Goal: Information Seeking & Learning: Learn about a topic

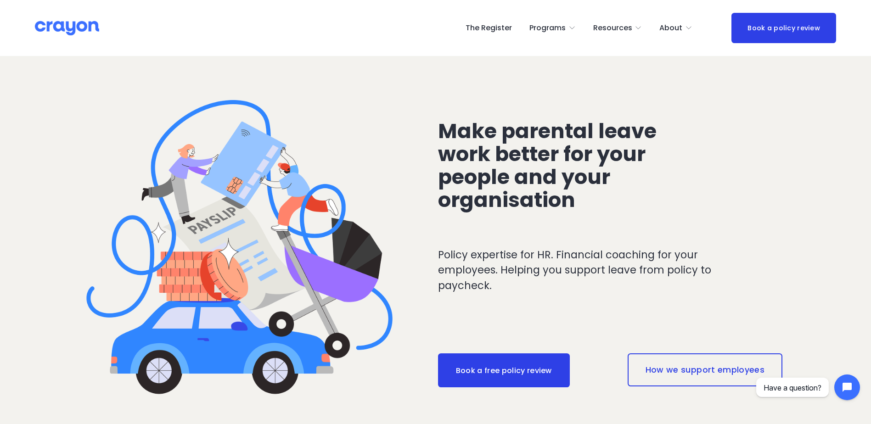
click at [0, 0] on span "Parent Hub" at bounding box center [0, 0] width 0 height 0
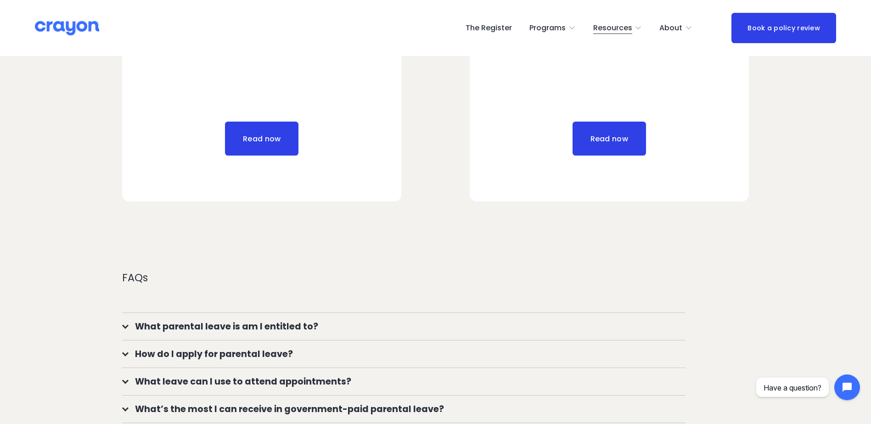
scroll to position [689, 0]
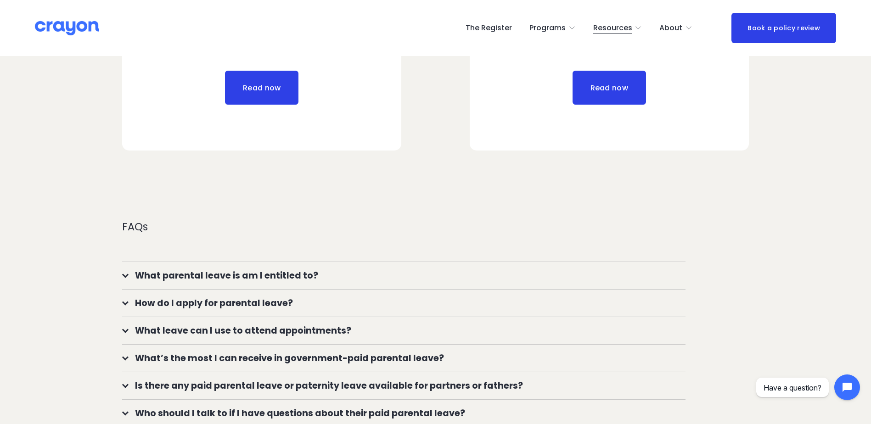
click at [46, 28] on img at bounding box center [67, 28] width 64 height 16
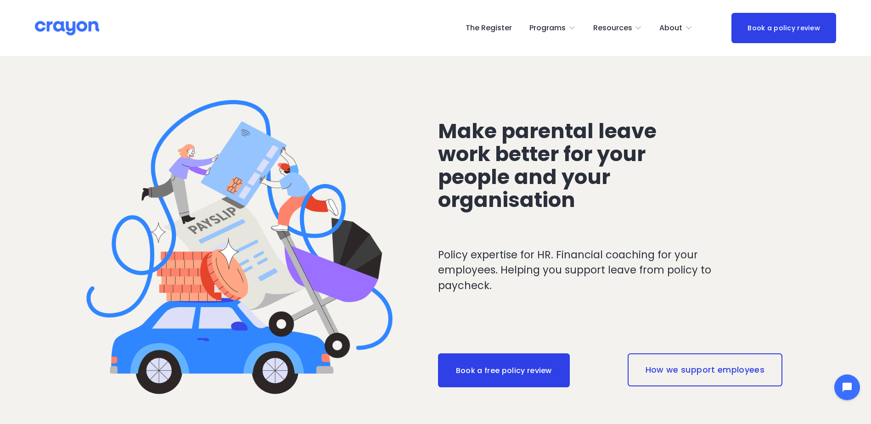
click at [0, 0] on span "About Us" at bounding box center [0, 0] width 0 height 0
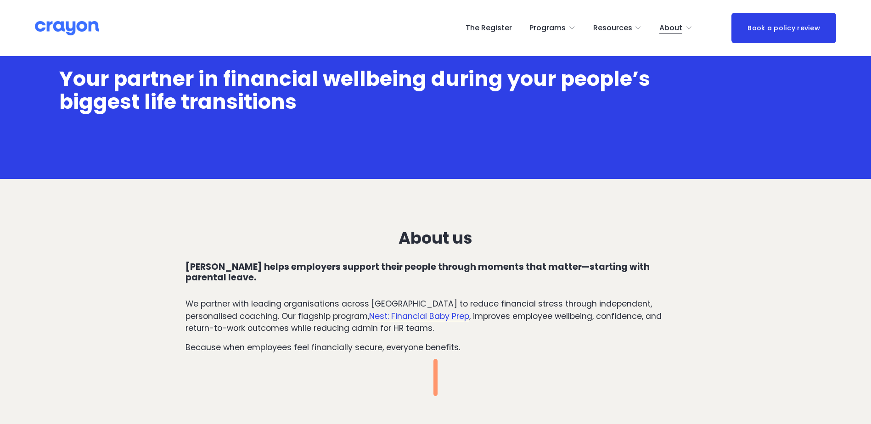
scroll to position [230, 0]
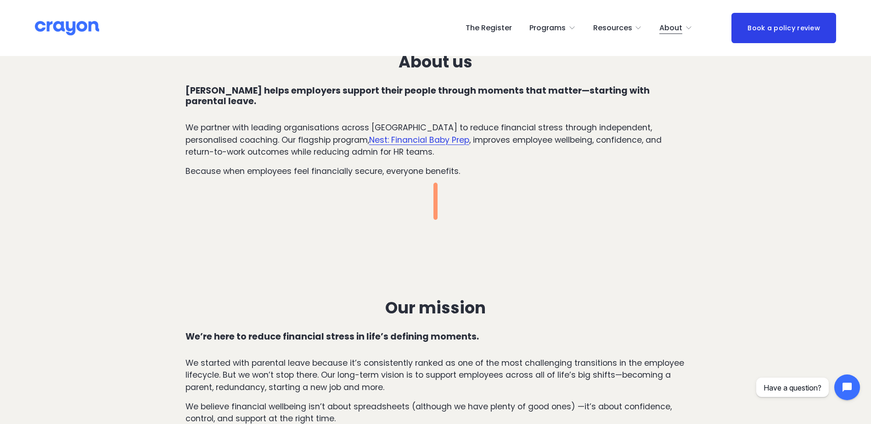
click at [369, 135] on link "Nest: Financial Baby Prep" at bounding box center [419, 140] width 100 height 11
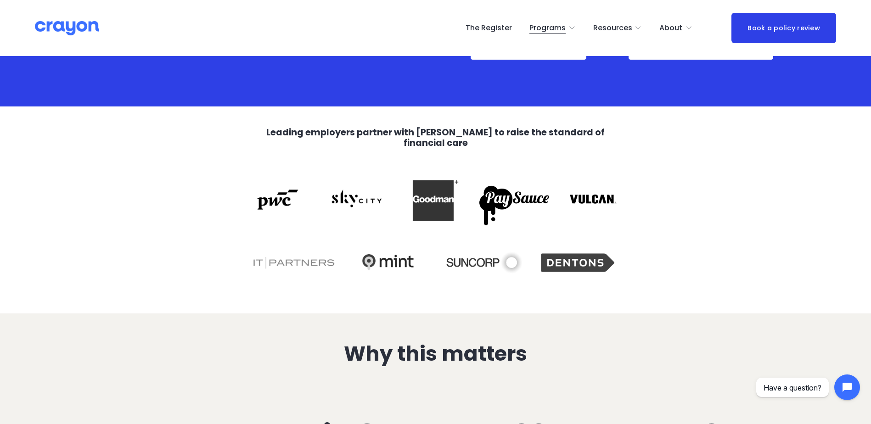
scroll to position [275, 0]
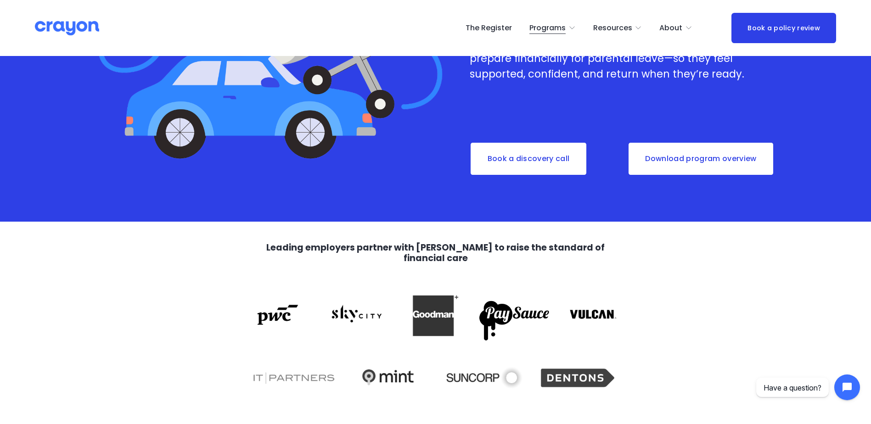
click at [705, 169] on link "Download program overview" at bounding box center [701, 159] width 147 height 34
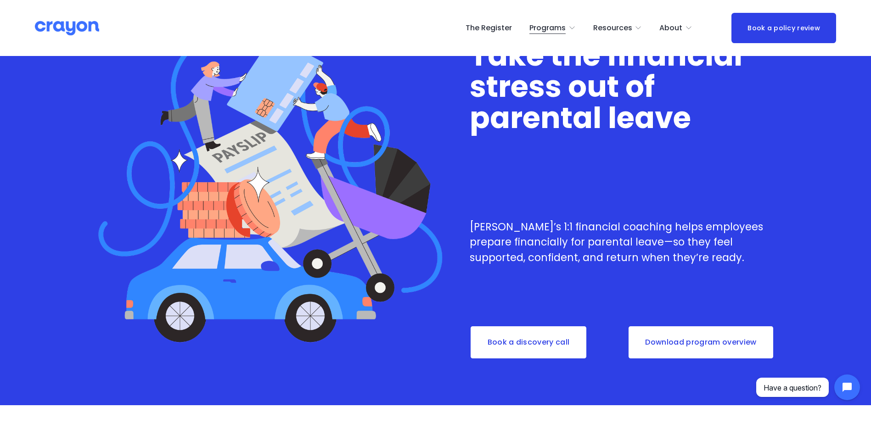
scroll to position [0, 0]
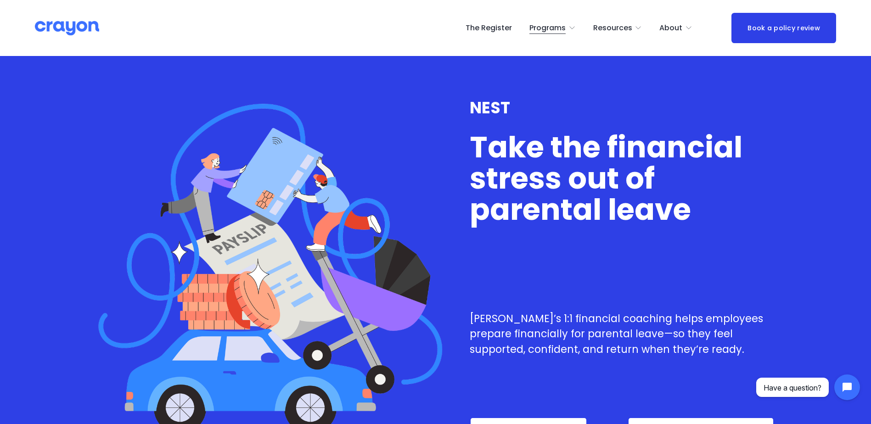
click at [0, 0] on span "Parent Hub" at bounding box center [0, 0] width 0 height 0
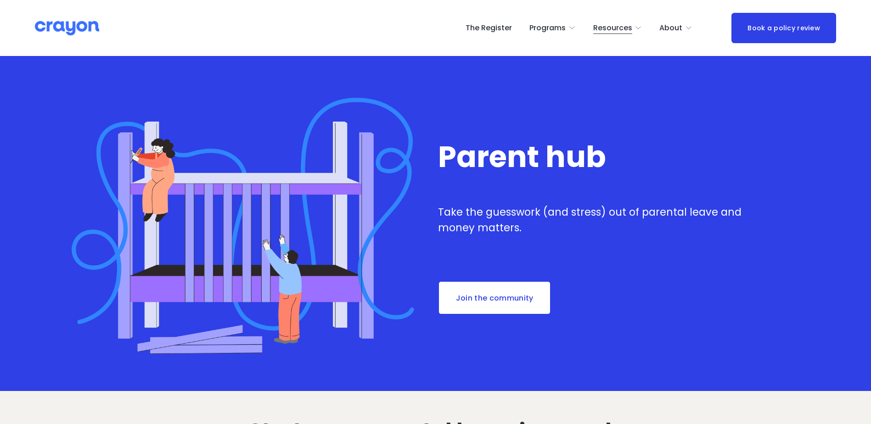
click at [513, 293] on link "Join the community" at bounding box center [494, 298] width 113 height 34
click at [0, 0] on span "Parent Hub" at bounding box center [0, 0] width 0 height 0
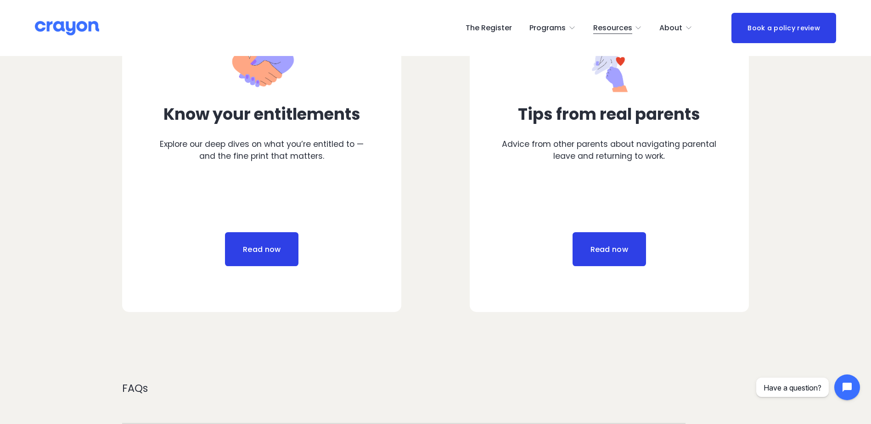
scroll to position [689, 0]
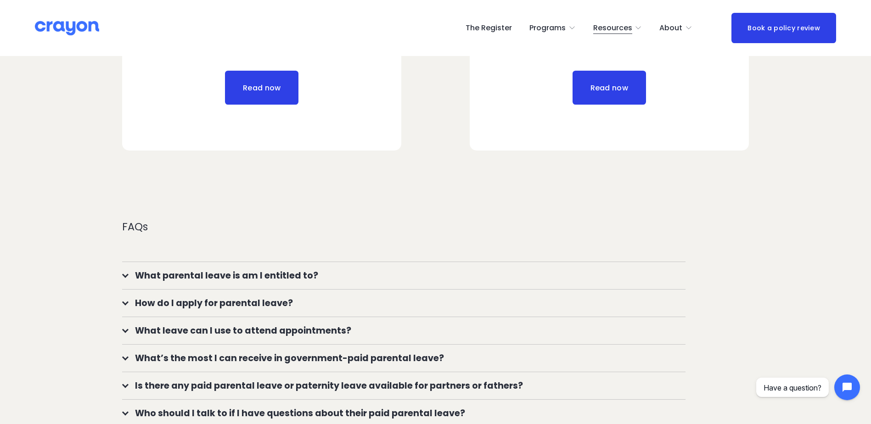
click at [607, 93] on link "Read now" at bounding box center [609, 88] width 73 height 34
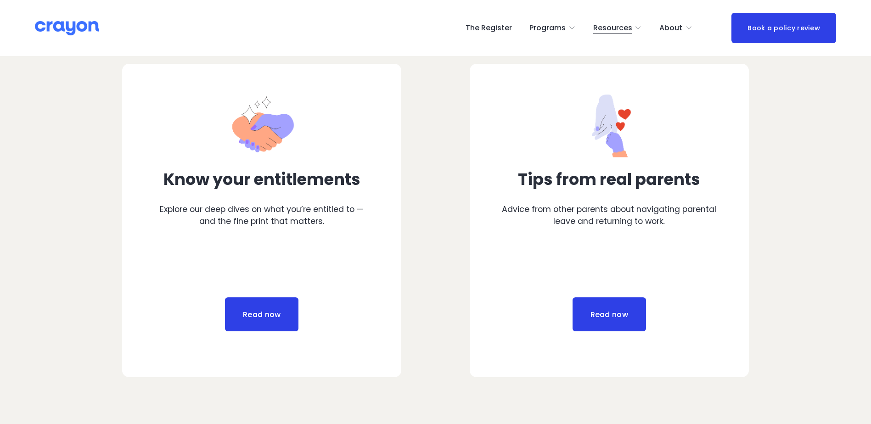
scroll to position [459, 0]
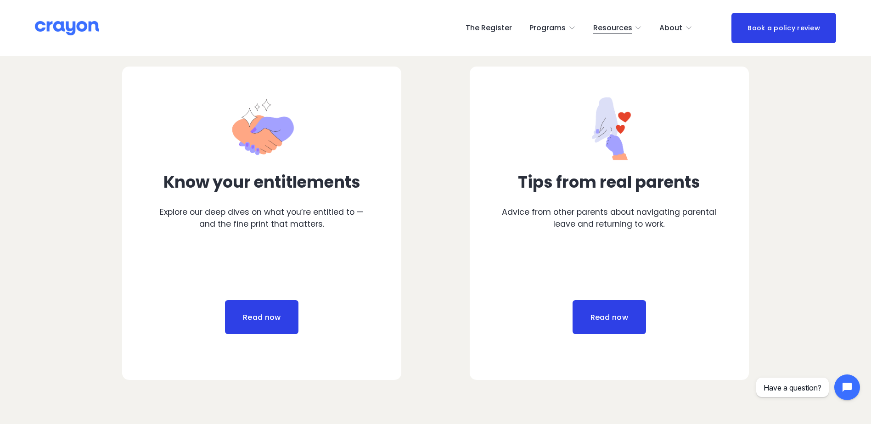
click at [607, 305] on link "Read now" at bounding box center [609, 317] width 73 height 34
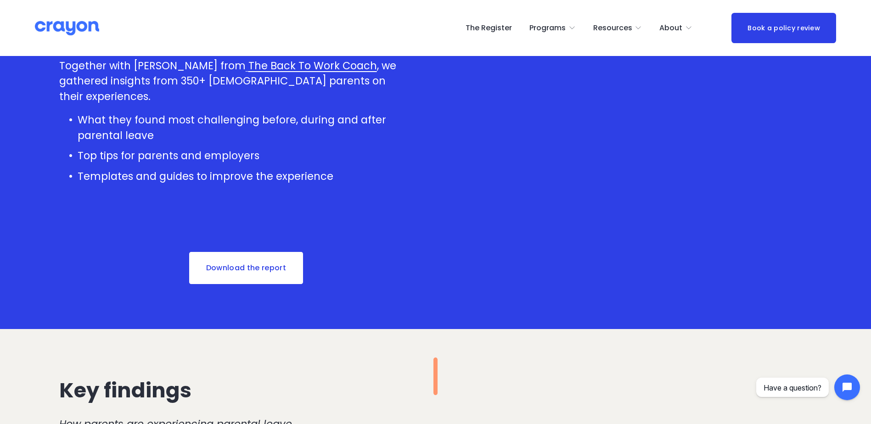
scroll to position [230, 0]
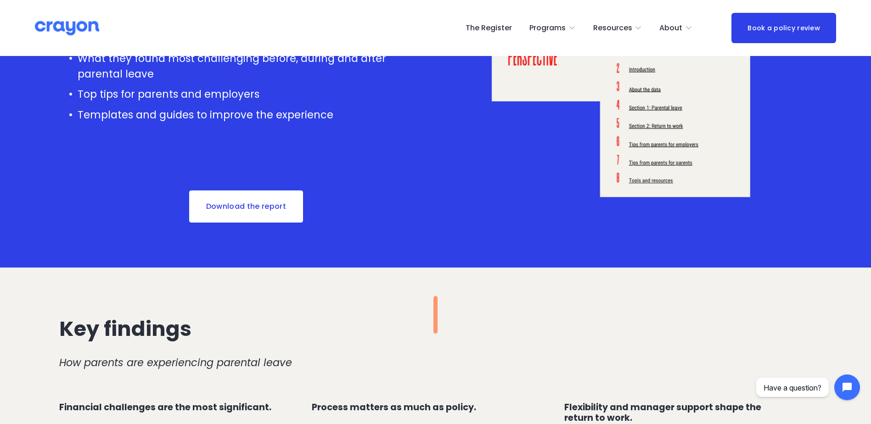
click at [261, 205] on link "Download the report" at bounding box center [246, 207] width 116 height 34
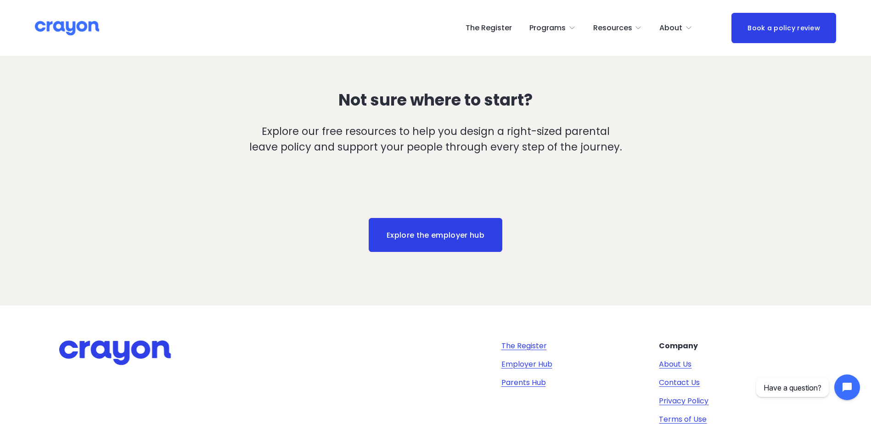
scroll to position [1286, 0]
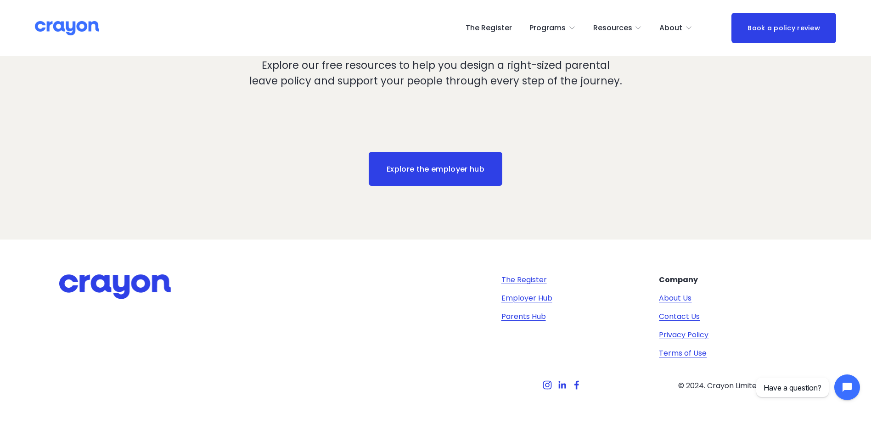
click at [509, 316] on link "Parents Hub" at bounding box center [523, 316] width 45 height 11
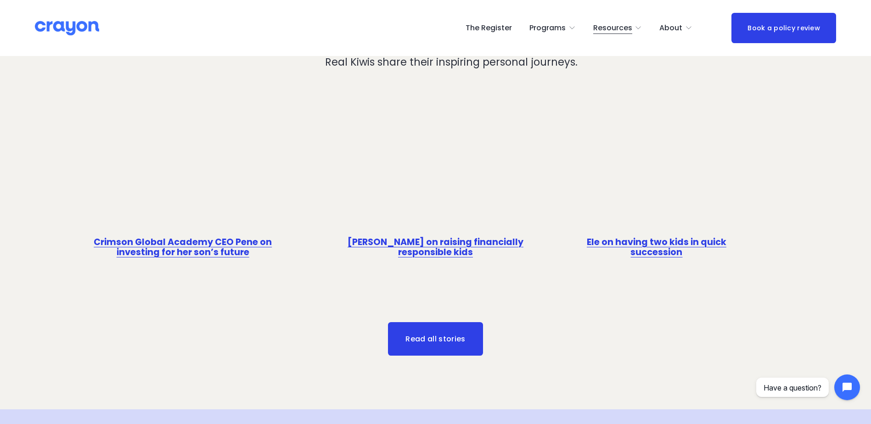
scroll to position [2847, 0]
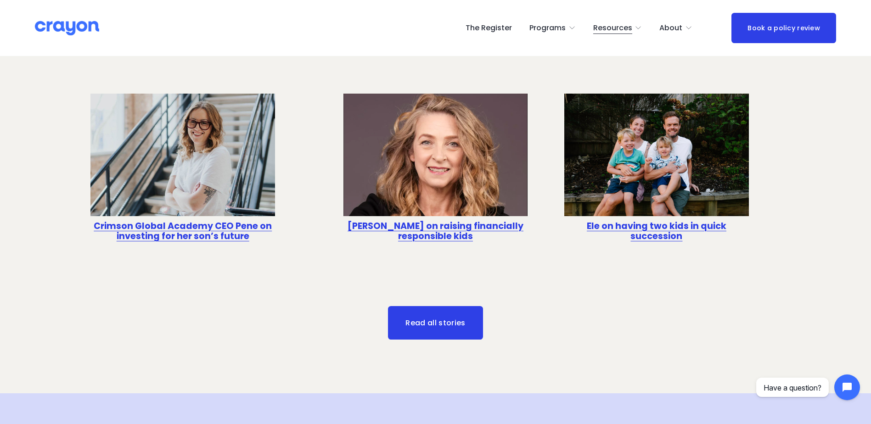
click at [309, 318] on div "Real stories Real Kiwis share their inspiring personal journeys. Crimson Global…" at bounding box center [435, 176] width 871 height 377
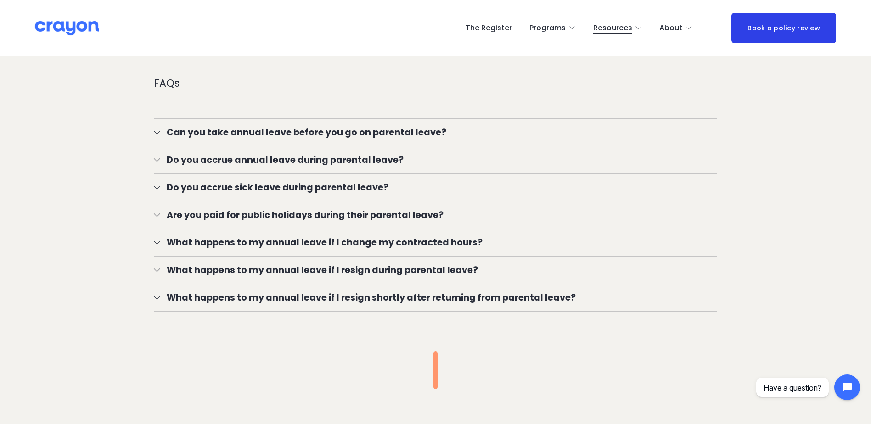
scroll to position [1837, 0]
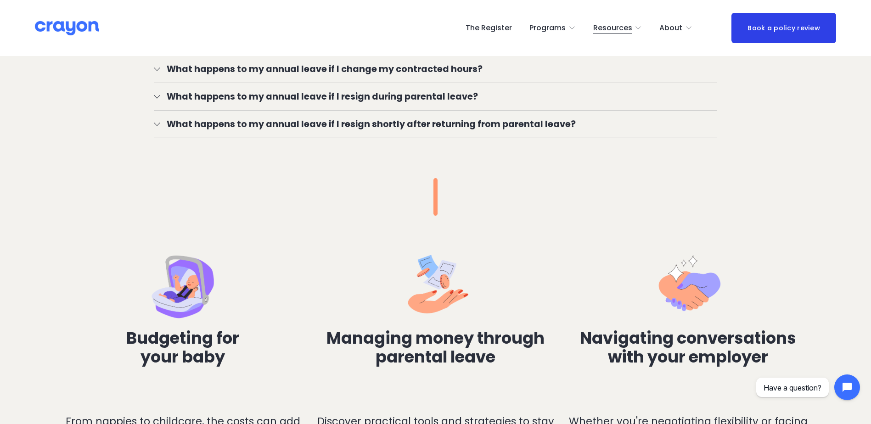
click at [447, 369] on div "Managing money through parental leave" at bounding box center [435, 369] width 247 height 80
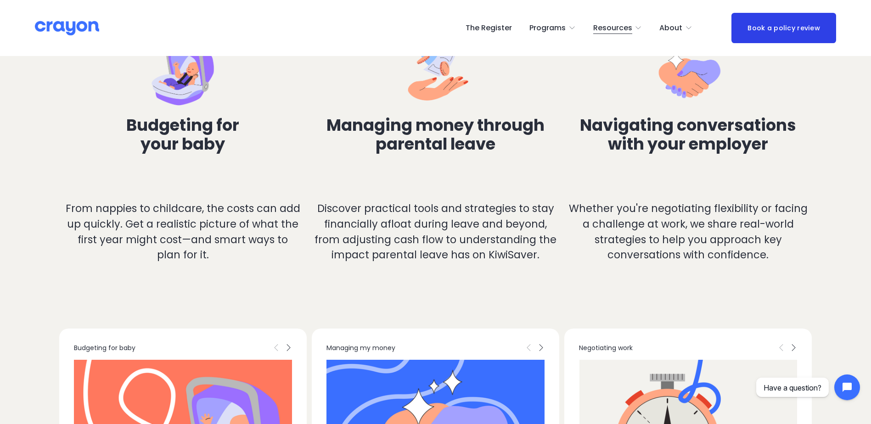
scroll to position [2066, 0]
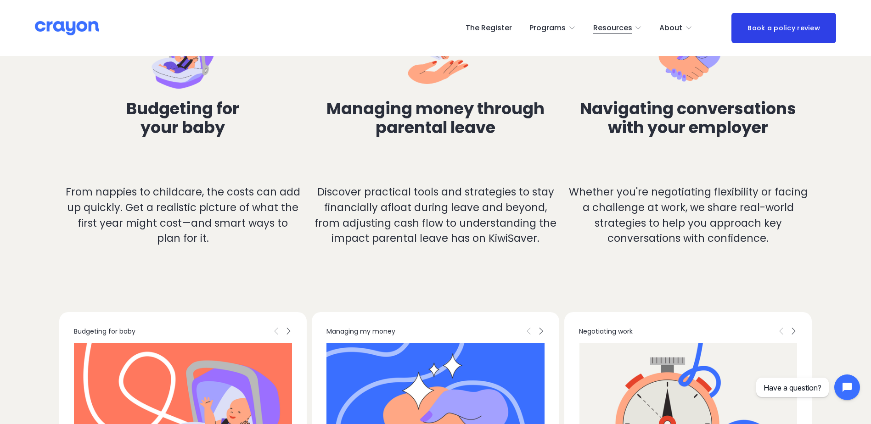
click at [421, 232] on p "Discover practical tools and strategies to stay financially afloat during leave…" at bounding box center [435, 216] width 247 height 62
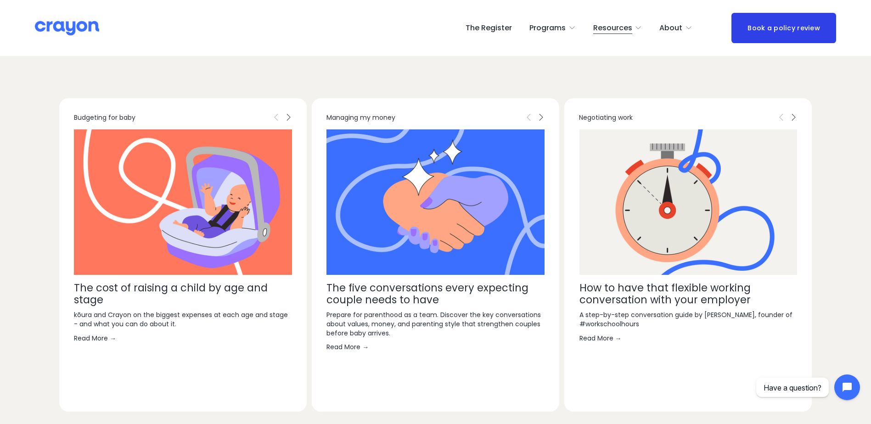
scroll to position [2296, 0]
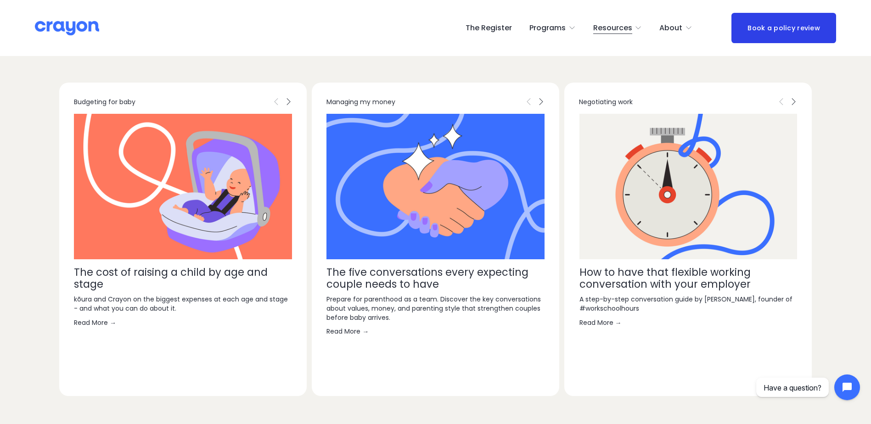
click at [360, 333] on link "Read More →" at bounding box center [435, 331] width 218 height 9
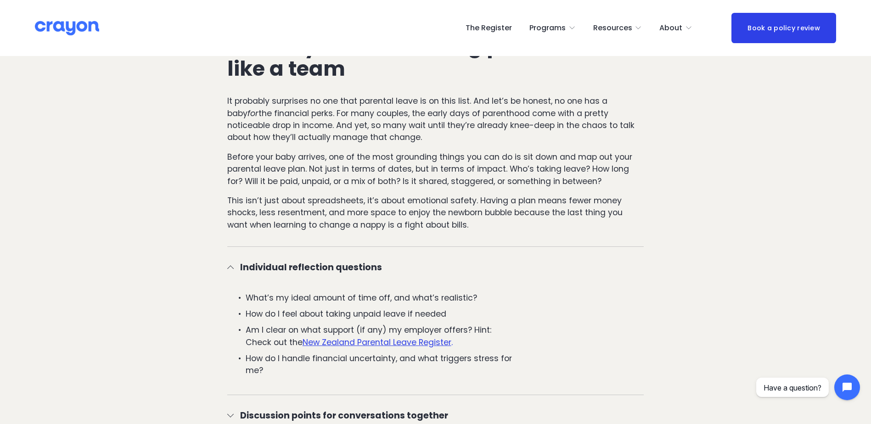
scroll to position [597, 0]
